Goal: Information Seeking & Learning: Learn about a topic

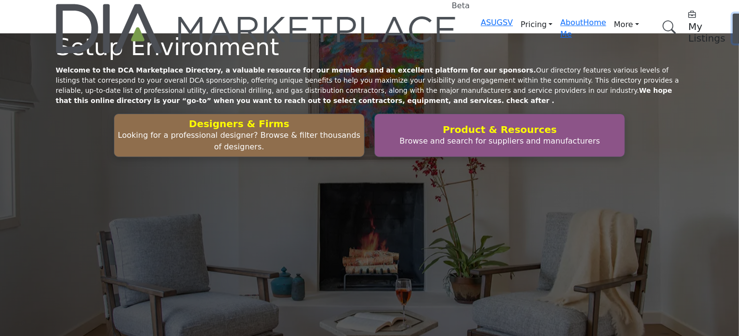
click at [732, 14] on button "Log In" at bounding box center [745, 29] width 27 height 30
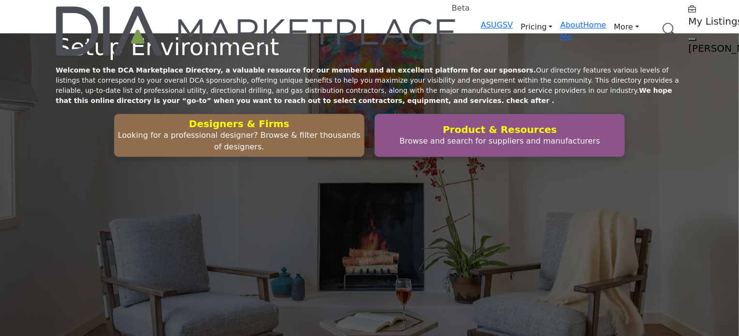
click at [0, 0] on link "Browse Categories" at bounding box center [0, 0] width 0 height 0
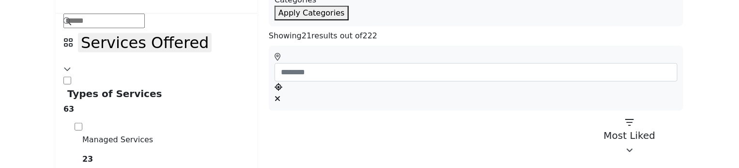
scroll to position [242, 0]
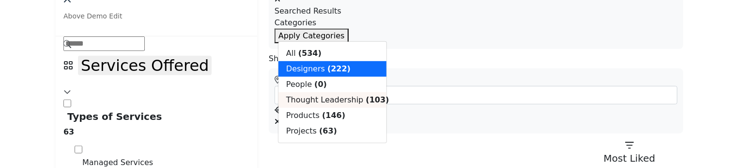
click at [320, 104] on span "Thought Leadership" at bounding box center [324, 99] width 77 height 9
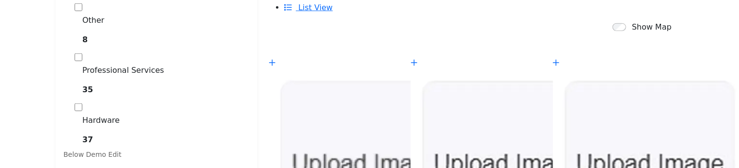
scroll to position [484, 0]
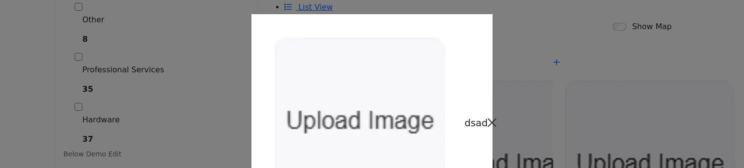
click at [487, 118] on icon "Close" at bounding box center [491, 123] width 9 height 10
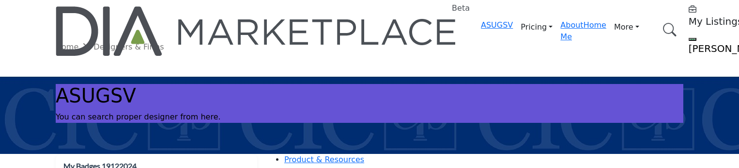
scroll to position [484, 0]
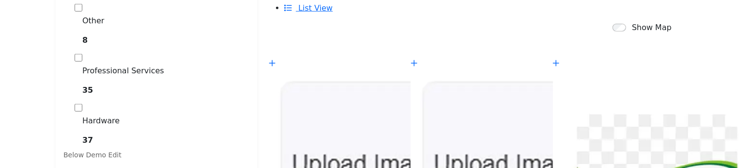
scroll to position [483, 0]
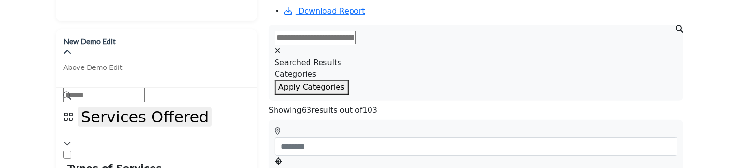
scroll to position [194, 0]
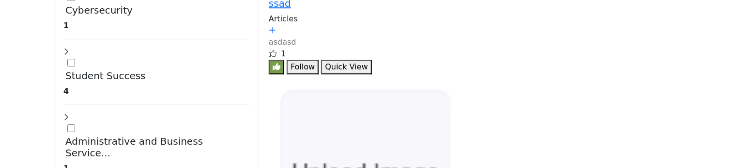
scroll to position [3307, 0]
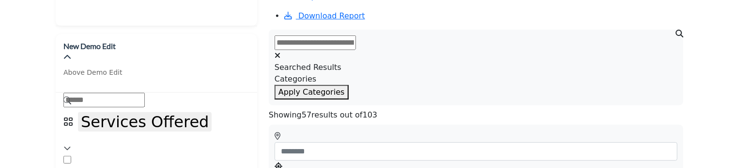
scroll to position [194, 0]
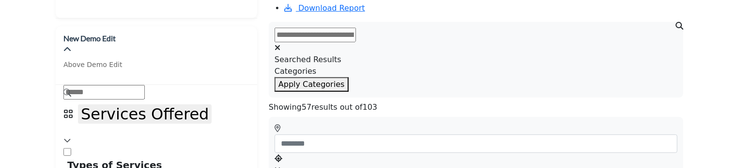
click at [356, 28] on input "text" at bounding box center [314, 35] width 81 height 15
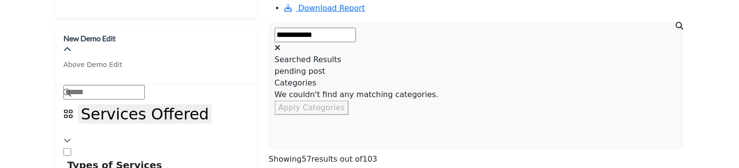
type input "**********"
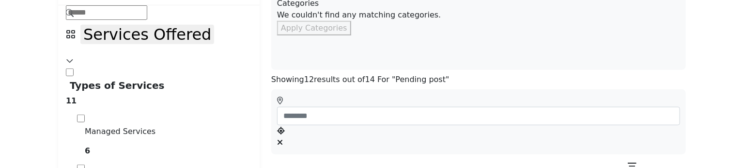
scroll to position [290, 0]
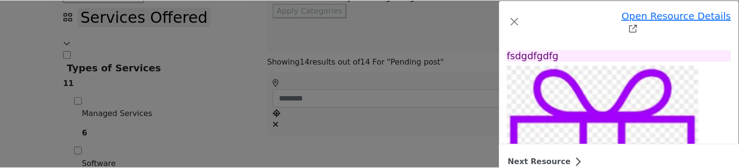
scroll to position [97, 0]
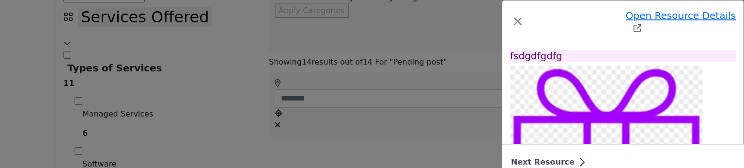
click at [86, 81] on div "Open Resource Details pending post Follow Followed" at bounding box center [372, 84] width 744 height 168
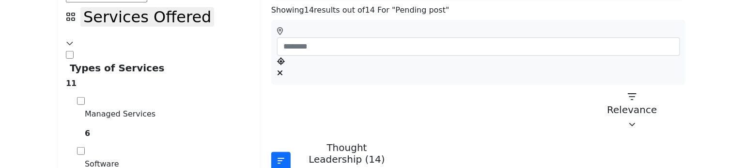
scroll to position [290, 0]
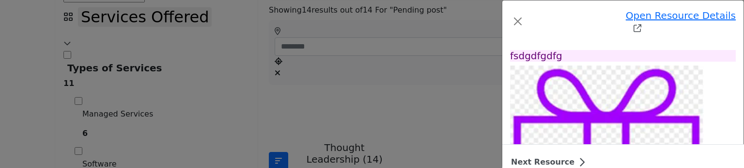
scroll to position [48, 0]
click at [95, 97] on div "Open Resource Details pending post Follow Followed" at bounding box center [372, 84] width 744 height 168
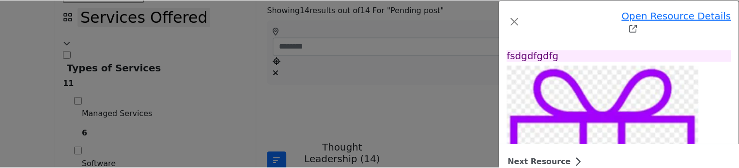
scroll to position [97, 0]
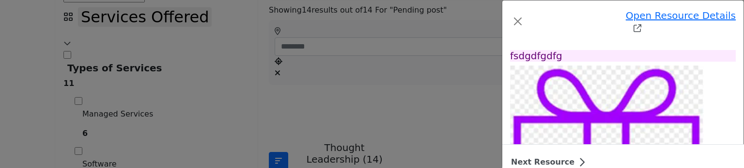
click at [47, 77] on div "Open Resource Details pending post Follow Followed" at bounding box center [372, 84] width 744 height 168
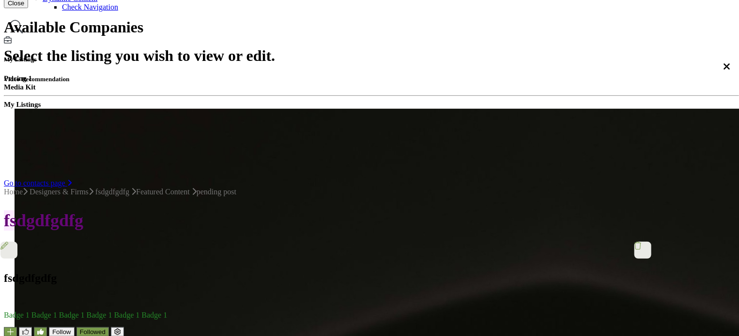
scroll to position [242, 0]
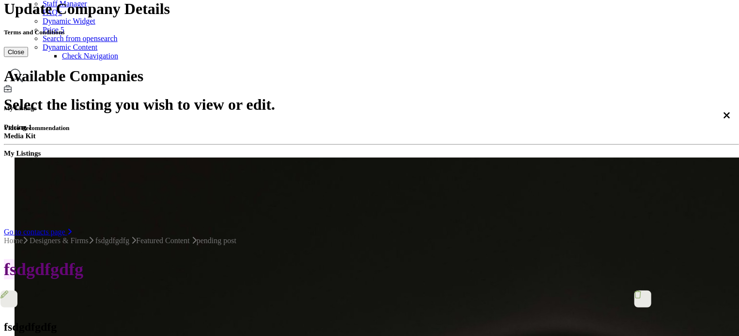
scroll to position [145, 0]
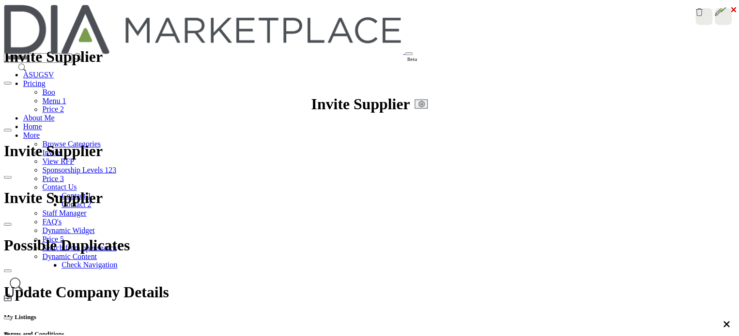
scroll to position [145, 0]
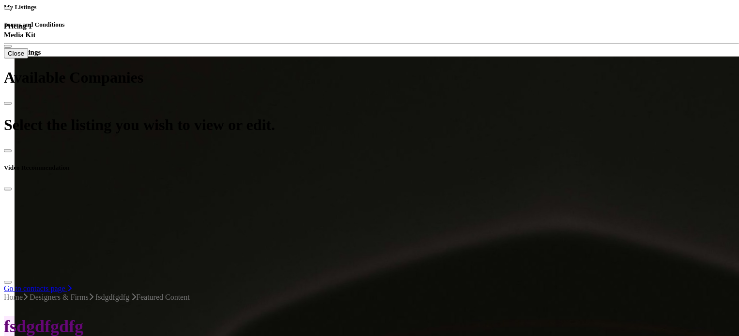
scroll to position [387, 0]
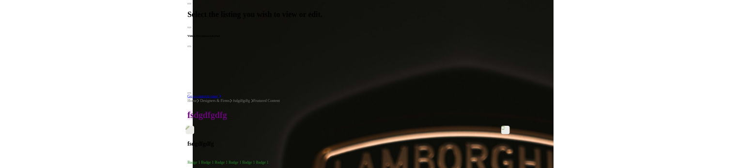
scroll to position [359, 0]
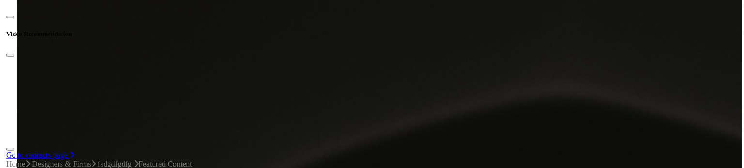
scroll to position [456, 0]
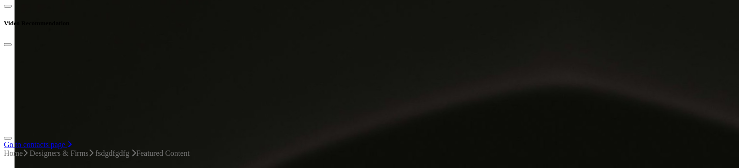
drag, startPoint x: 542, startPoint y: 90, endPoint x: 481, endPoint y: 75, distance: 62.7
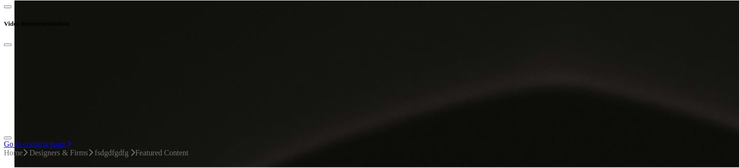
scroll to position [0, 0]
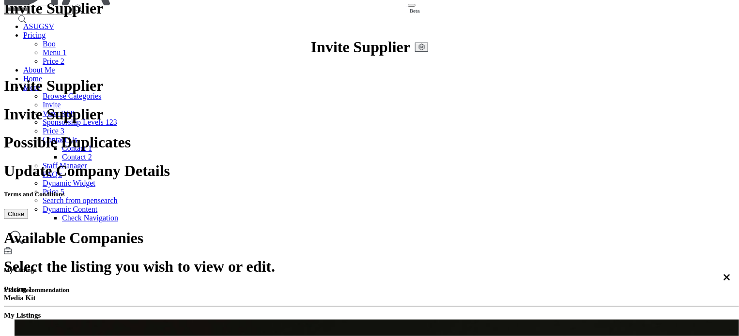
scroll to position [48, 0]
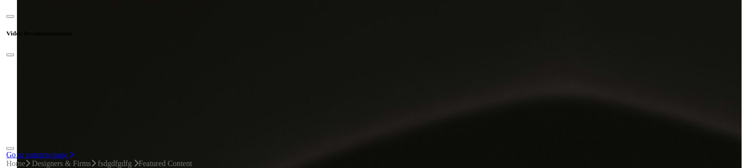
scroll to position [718, 0]
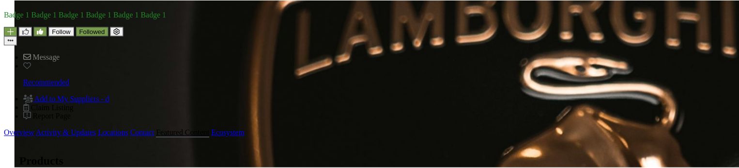
scroll to position [97, 0]
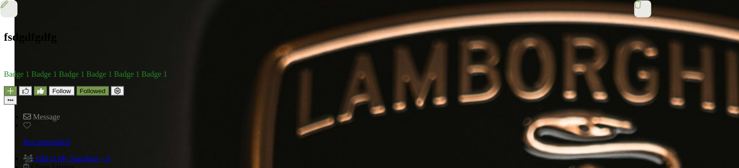
scroll to position [622, 0]
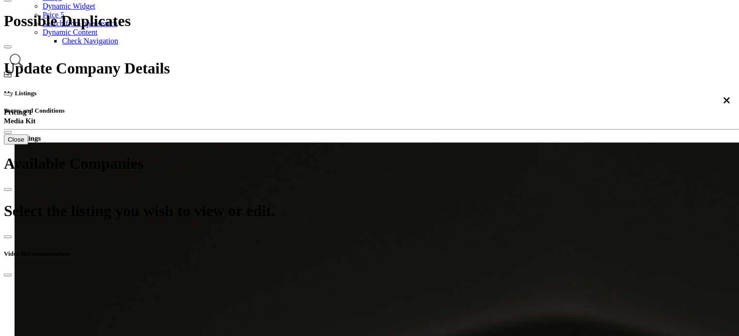
scroll to position [242, 0]
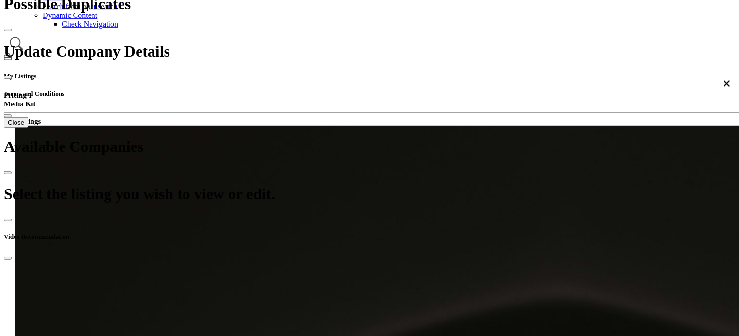
drag, startPoint x: 636, startPoint y: 154, endPoint x: 557, endPoint y: 172, distance: 80.8
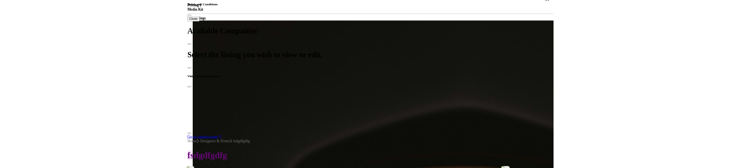
scroll to position [339, 0]
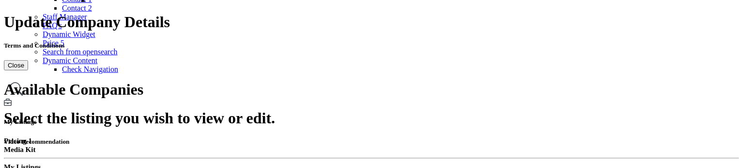
scroll to position [194, 0]
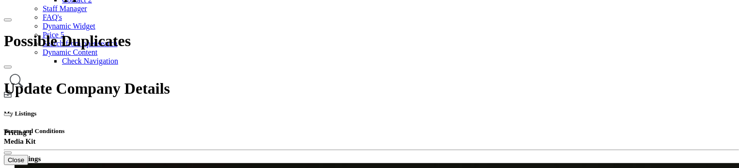
scroll to position [145, 0]
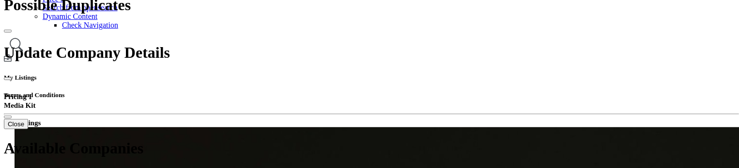
scroll to position [242, 0]
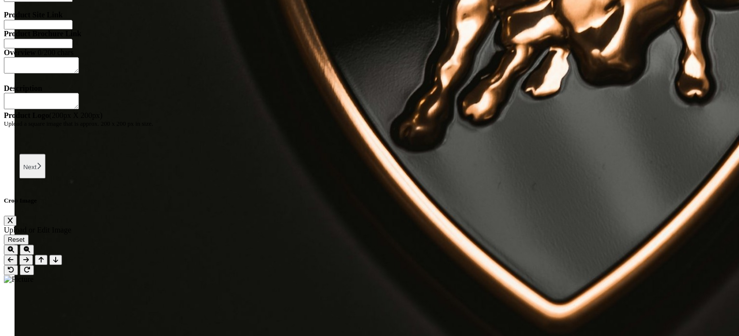
scroll to position [1058, 0]
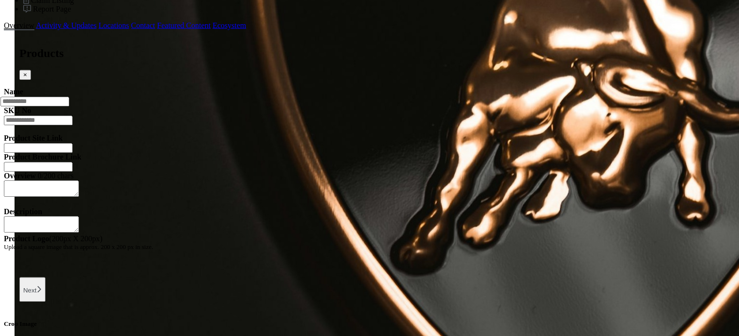
scroll to position [864, 0]
